Goal: Information Seeking & Learning: Learn about a topic

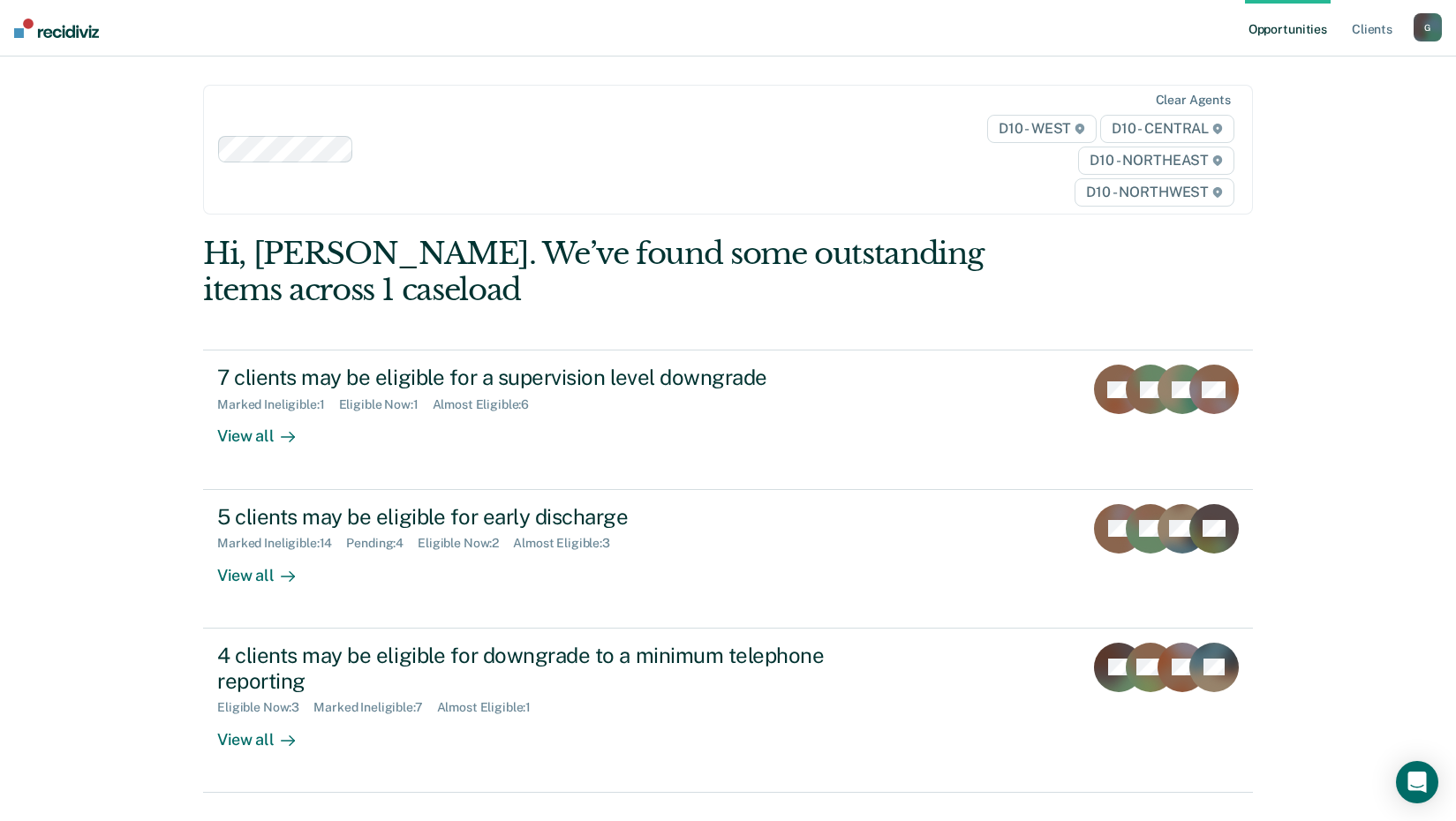
scroll to position [80, 0]
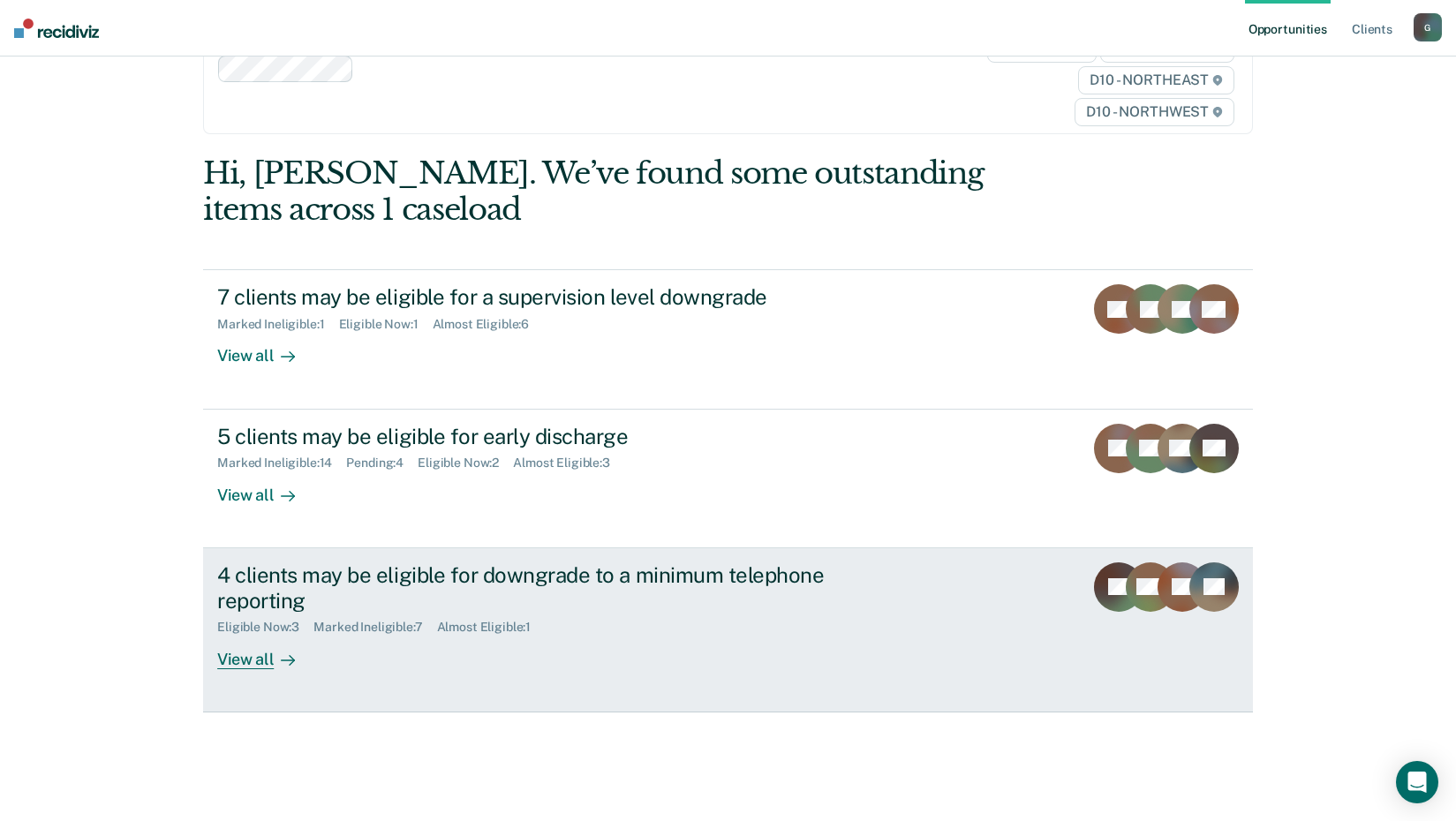
click at [372, 576] on div "4 clients may be eligible for downgrade to a minimum telephone reporting" at bounding box center [527, 588] width 620 height 51
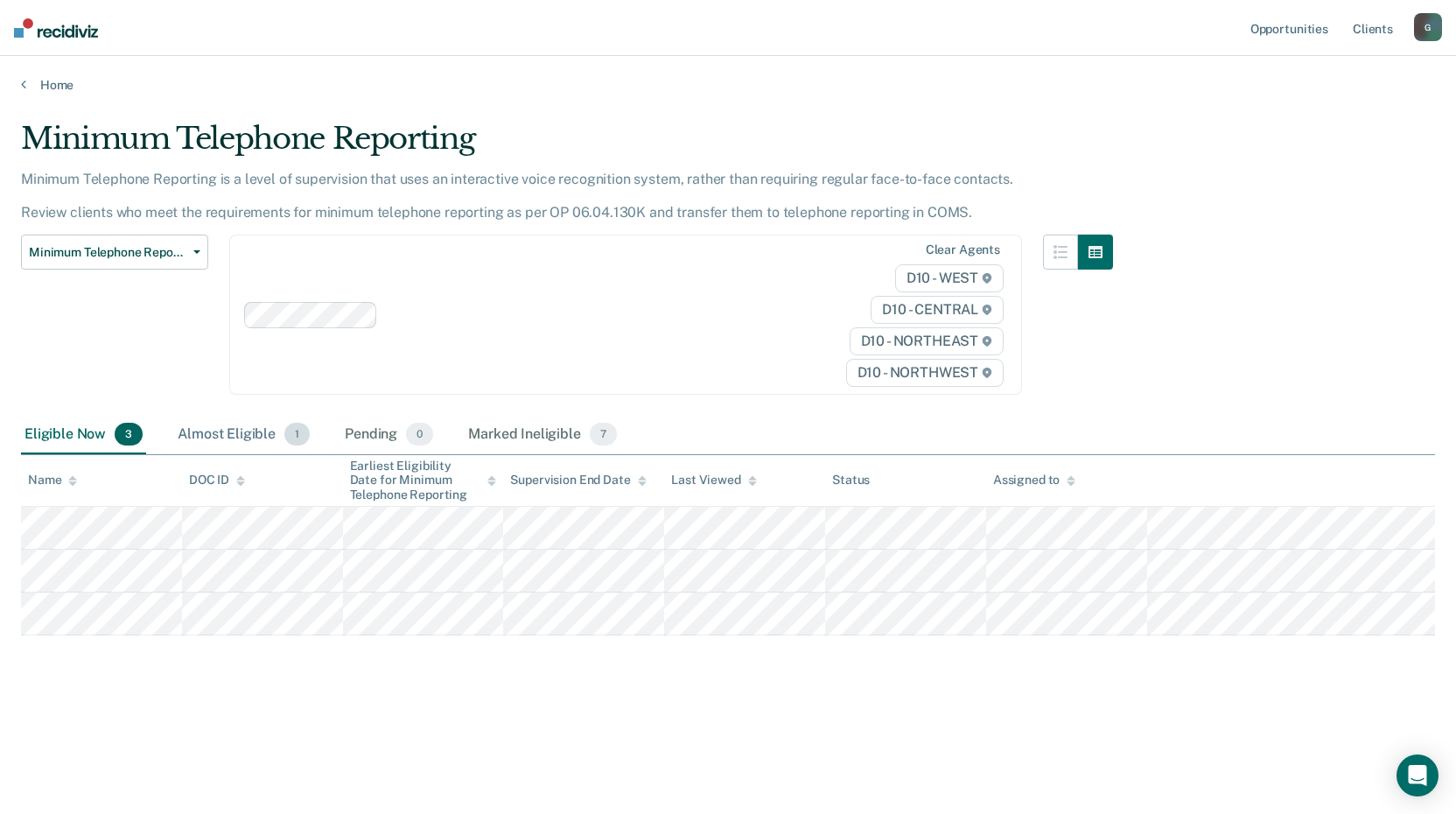
click at [229, 433] on div "Almost Eligible 1" at bounding box center [243, 435] width 139 height 39
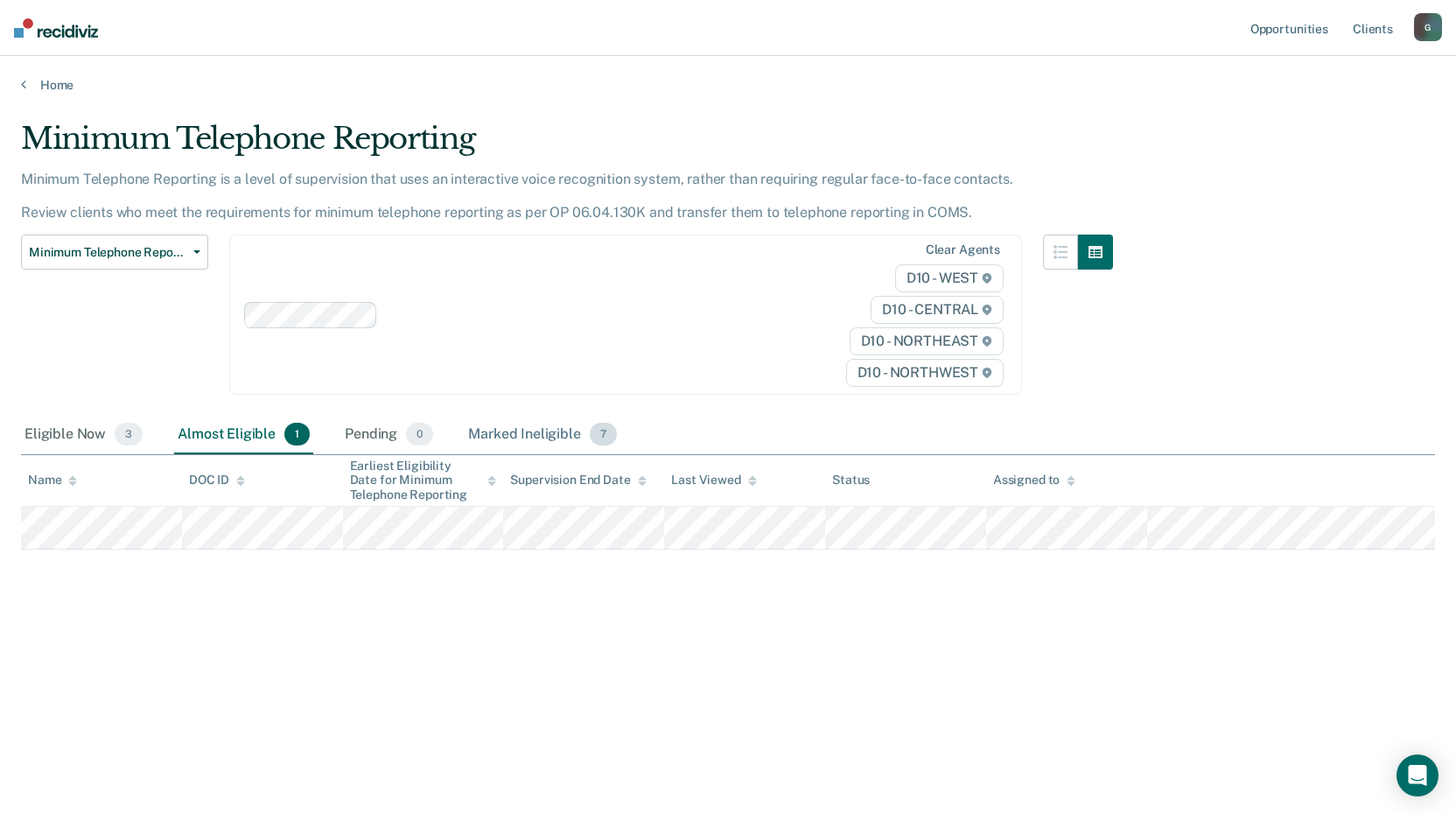
click at [511, 443] on div "Marked Ineligible 7" at bounding box center [542, 435] width 156 height 39
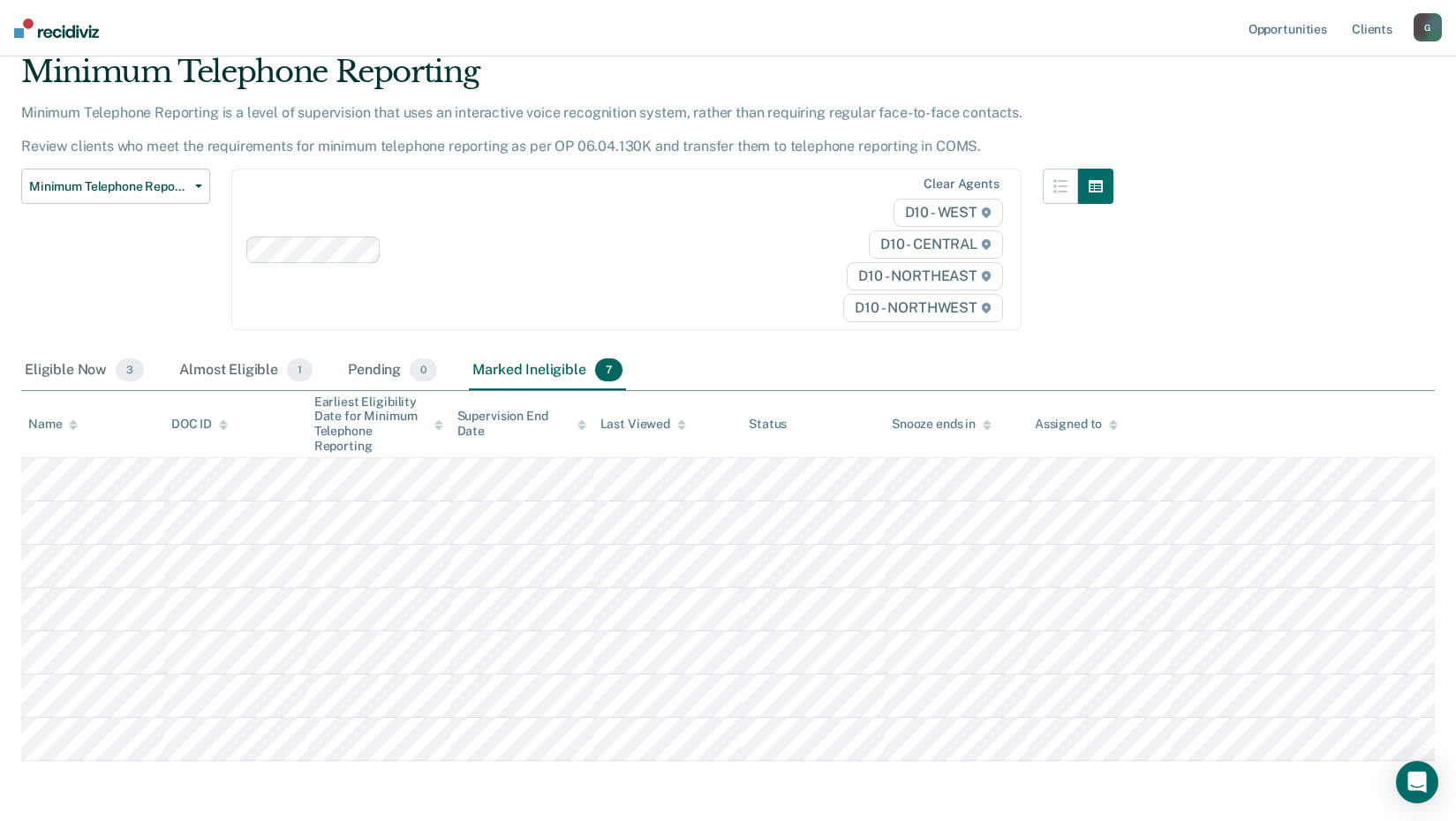
scroll to position [135, 0]
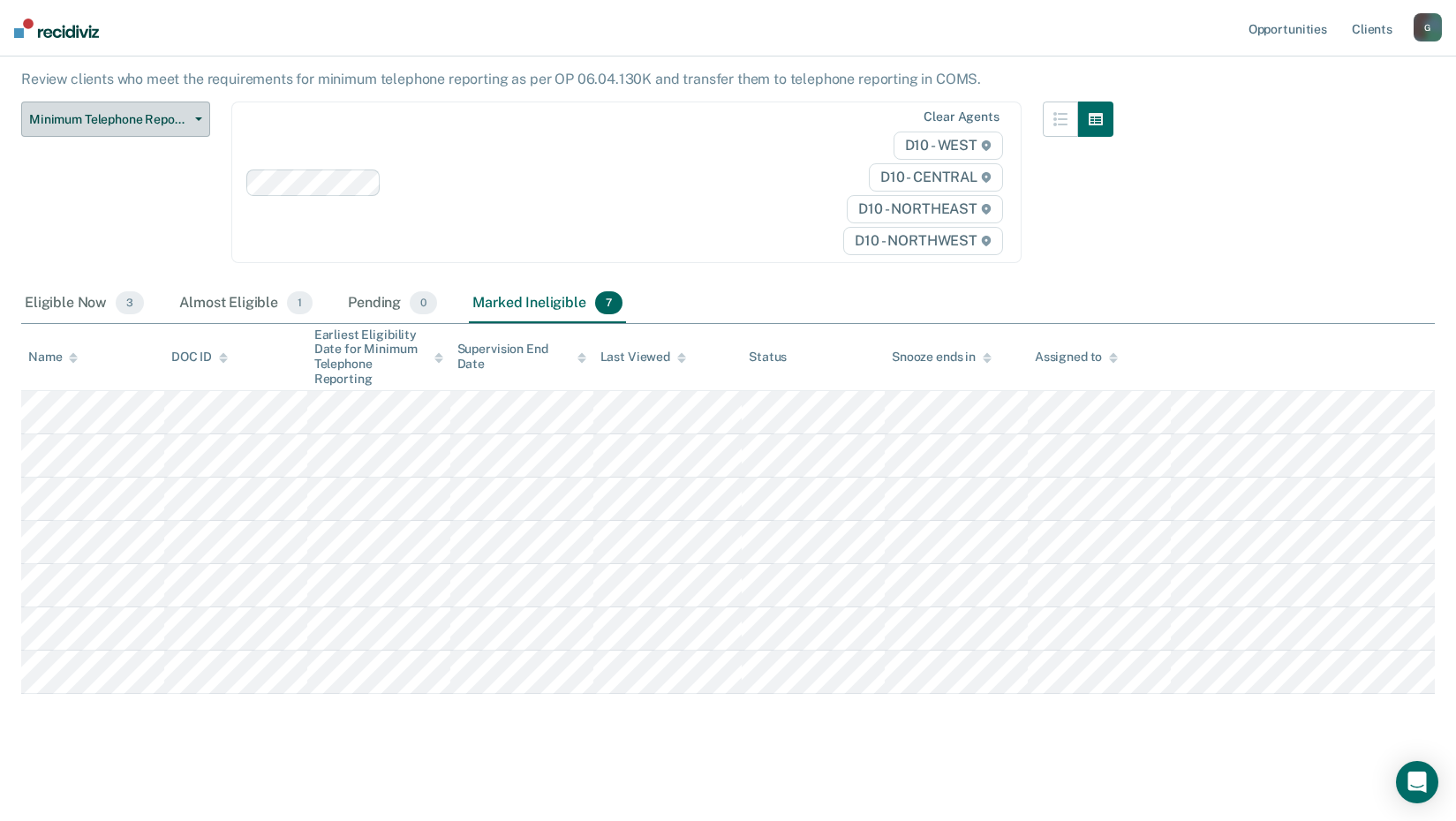
click at [95, 106] on button "Minimum Telephone Reporting" at bounding box center [115, 119] width 189 height 35
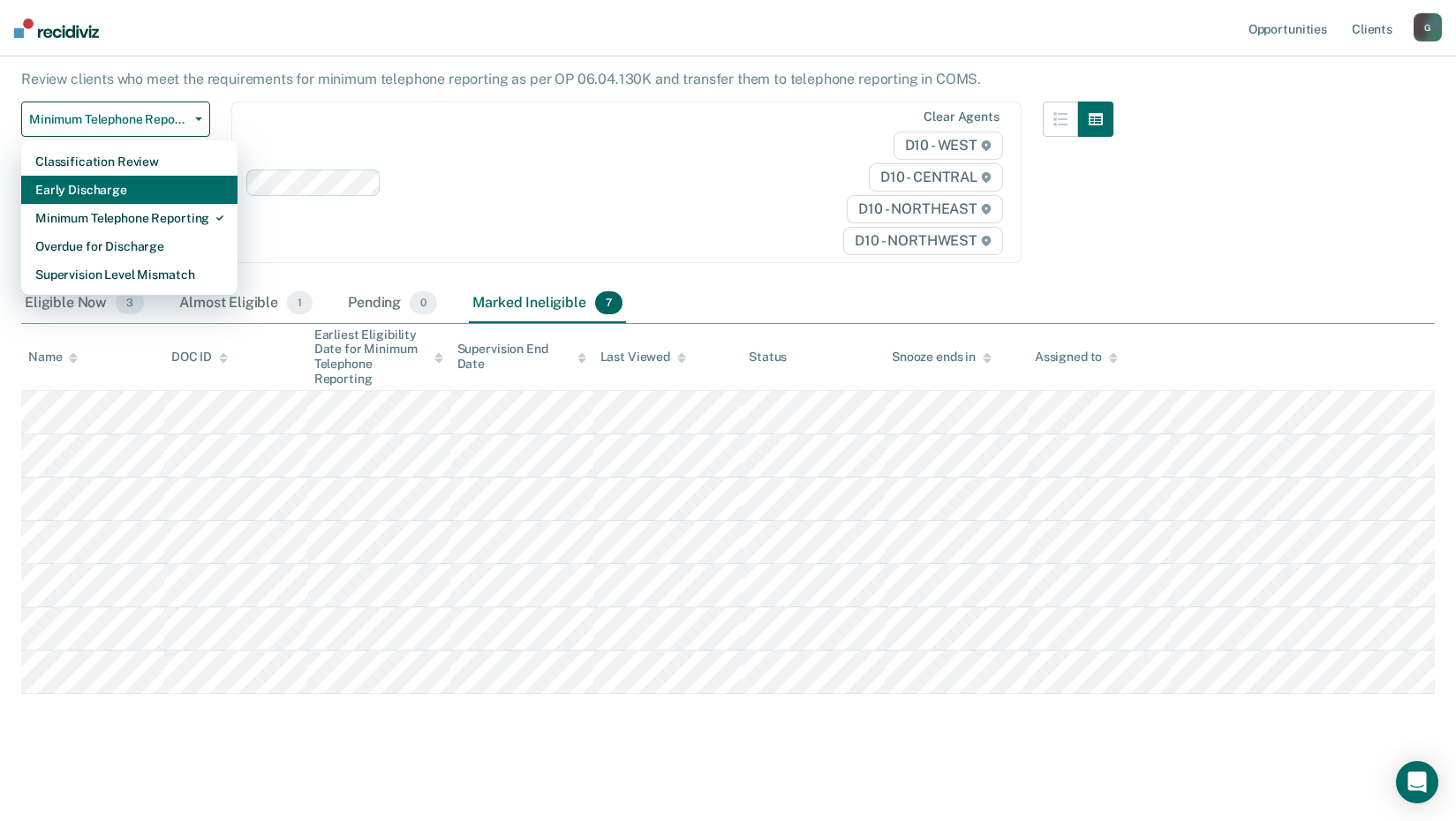
click at [99, 185] on div "Early Discharge" at bounding box center [129, 190] width 188 height 28
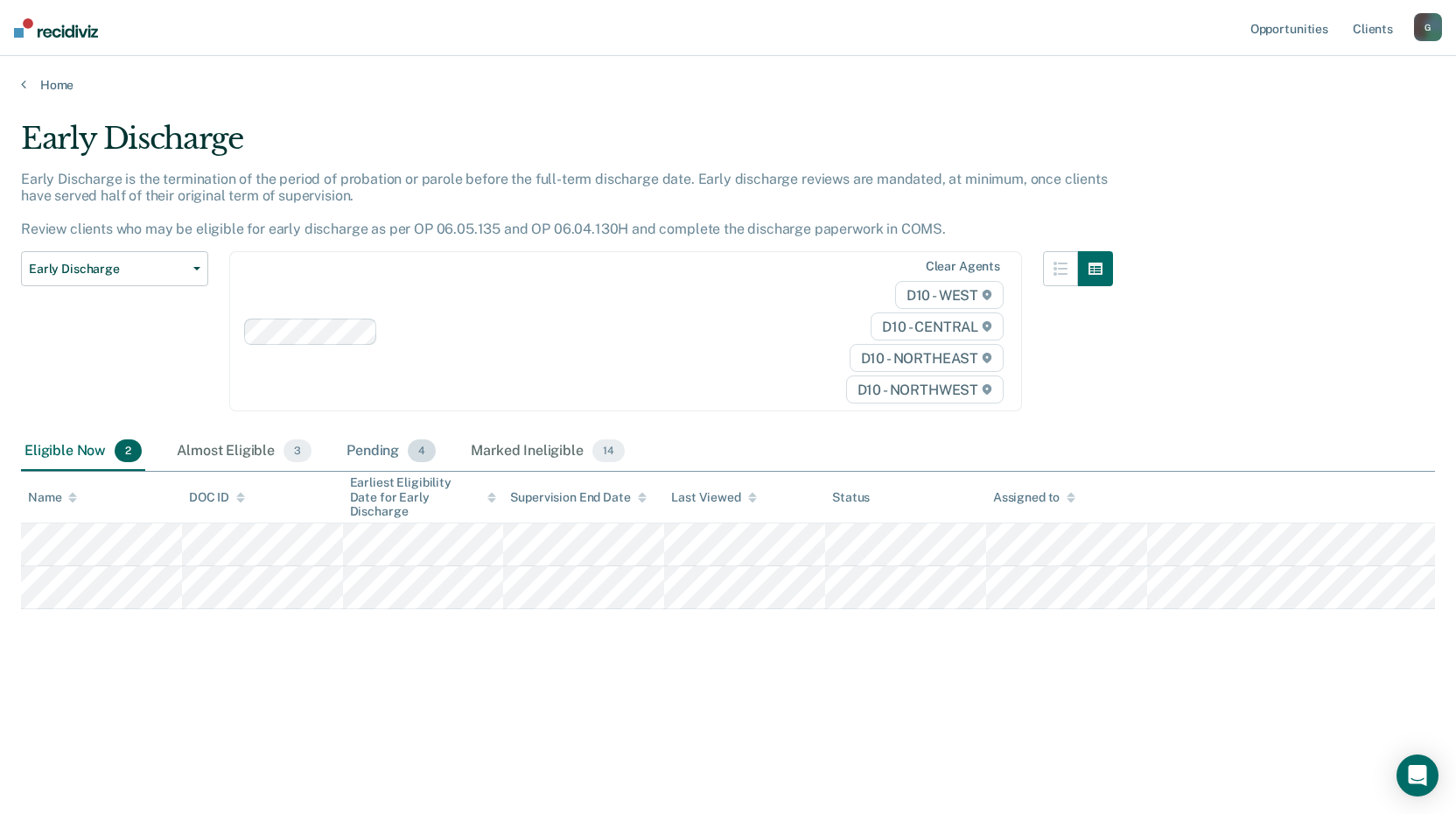
click at [368, 445] on div "Pending 4" at bounding box center [391, 452] width 96 height 39
